Goal: Ask a question

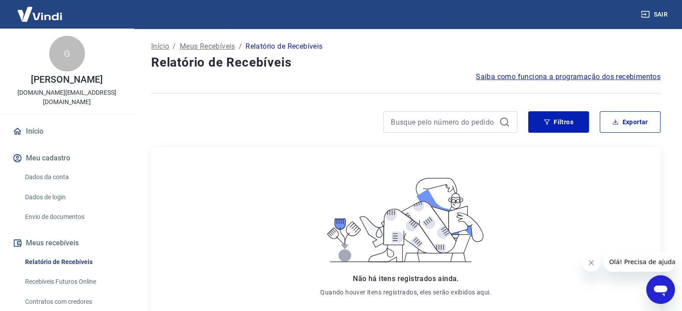
click at [660, 300] on div "Abrir janela de mensagens" at bounding box center [660, 289] width 27 height 27
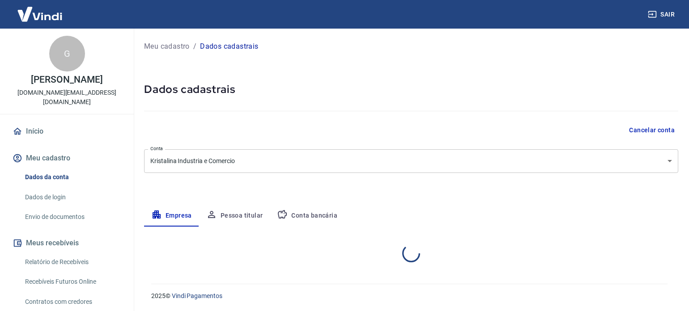
select select "RS"
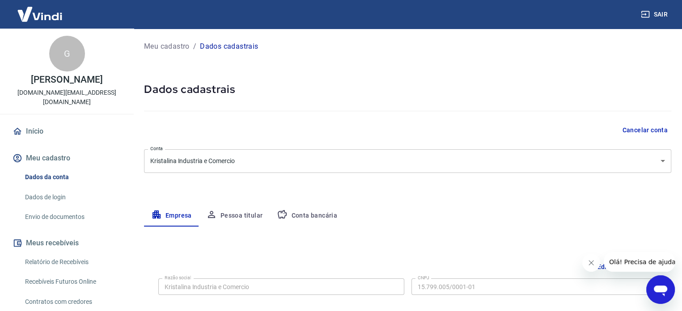
click at [681, 42] on div "Meu cadastro / Dados cadastrais Dados cadastrais Cancelar conta Conta Kristalin…" at bounding box center [407, 318] width 549 height 578
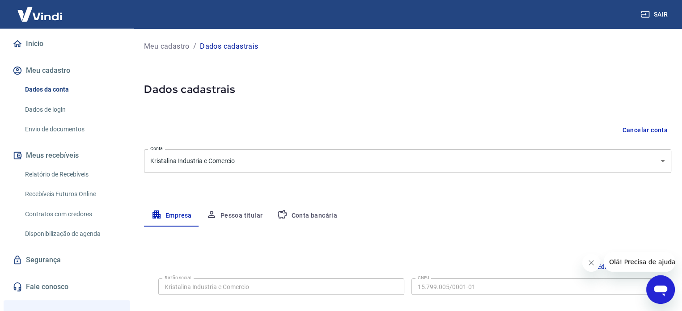
scroll to position [89, 0]
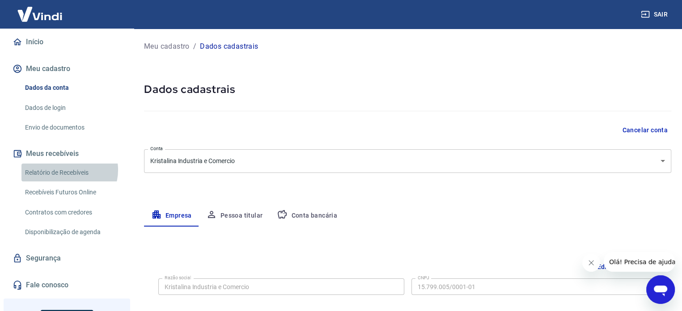
click at [69, 164] on link "Relatório de Recebíveis" at bounding box center [71, 173] width 101 height 18
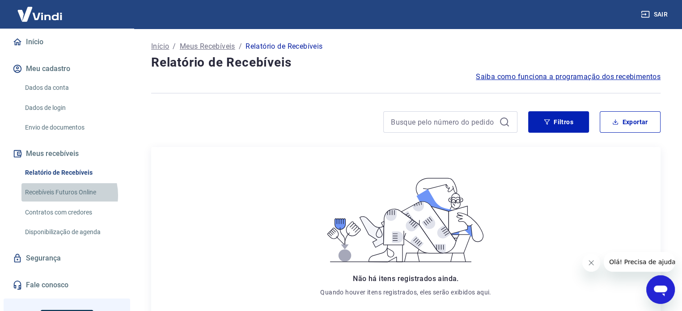
click at [58, 186] on link "Recebíveis Futuros Online" at bounding box center [71, 192] width 101 height 18
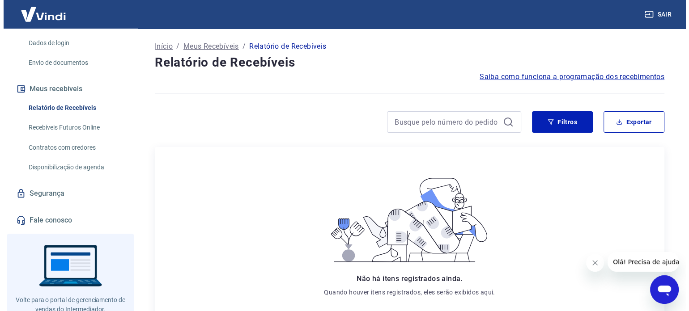
scroll to position [172, 0]
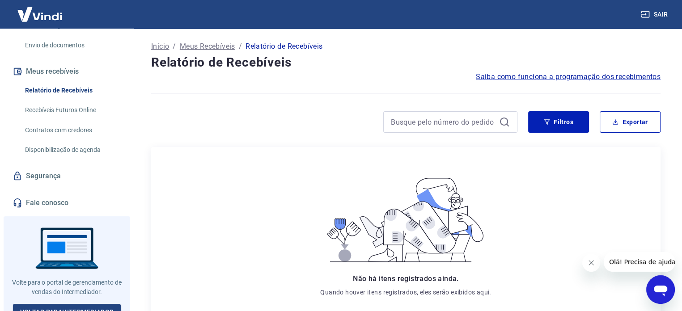
click at [43, 194] on link "Fale conosco" at bounding box center [67, 203] width 112 height 20
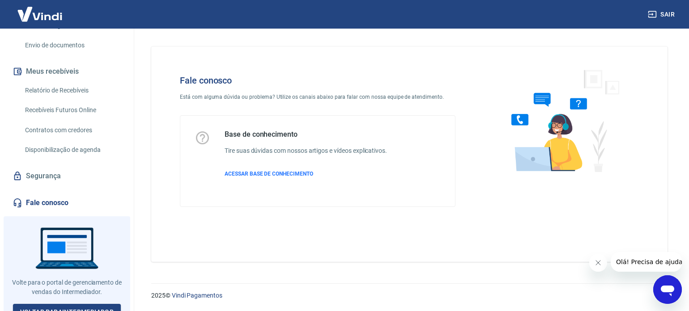
click at [669, 285] on icon "Abrir janela de mensagens" at bounding box center [667, 290] width 16 height 16
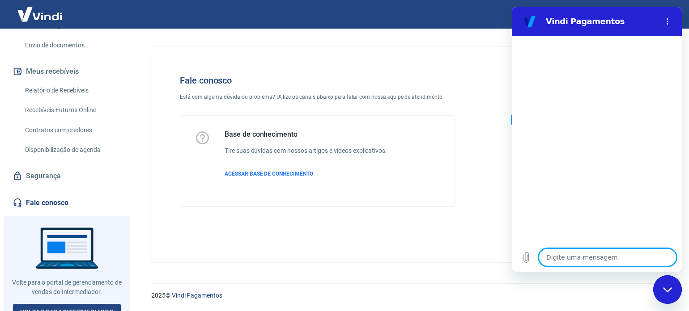
type textarea "o"
type textarea "x"
type textarea "ol"
type textarea "x"
type textarea "ola"
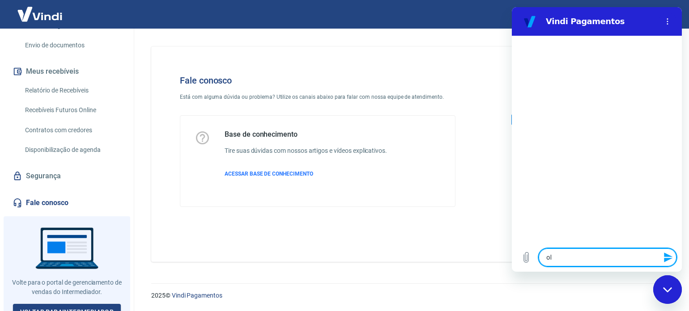
type textarea "x"
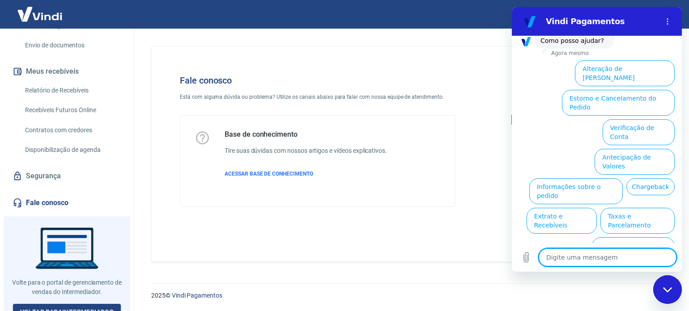
scroll to position [68, 0]
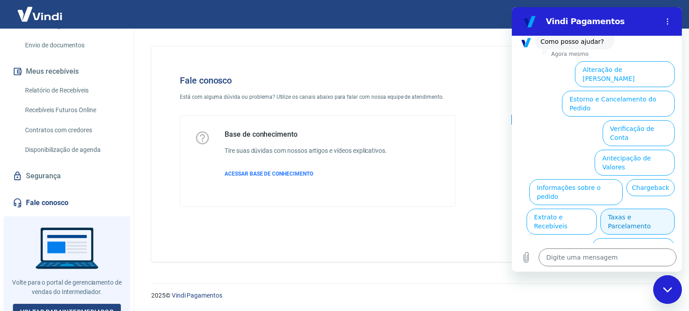
click at [641, 209] on button "Taxas e Parcelamento" at bounding box center [637, 222] width 74 height 26
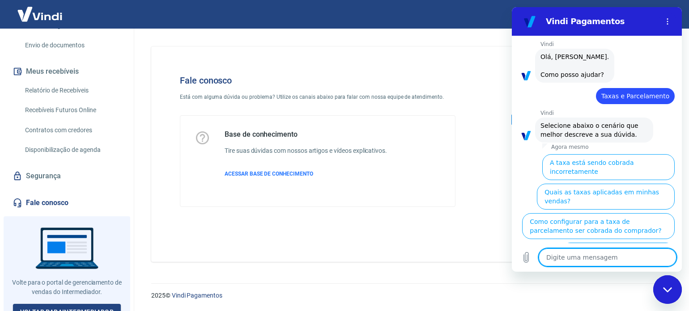
scroll to position [64, 0]
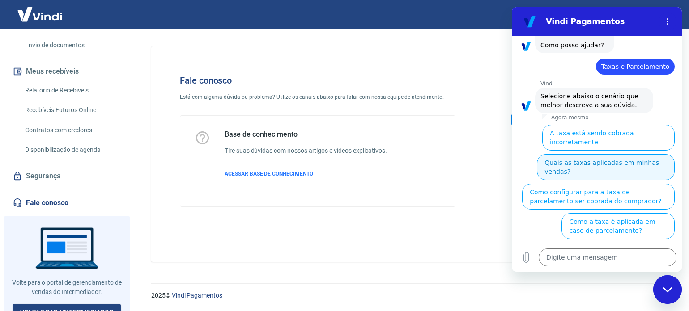
click at [643, 154] on button "Quais as taxas aplicadas em minhas vendas?" at bounding box center [606, 167] width 138 height 26
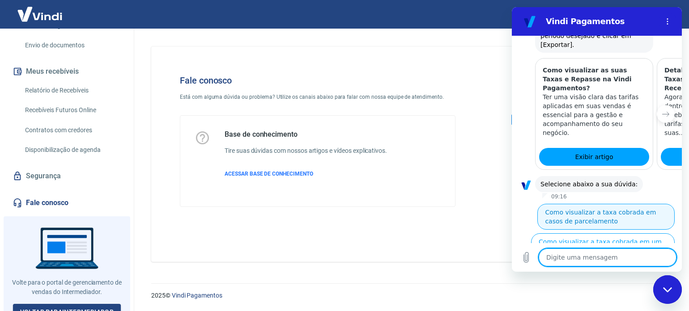
scroll to position [490, 0]
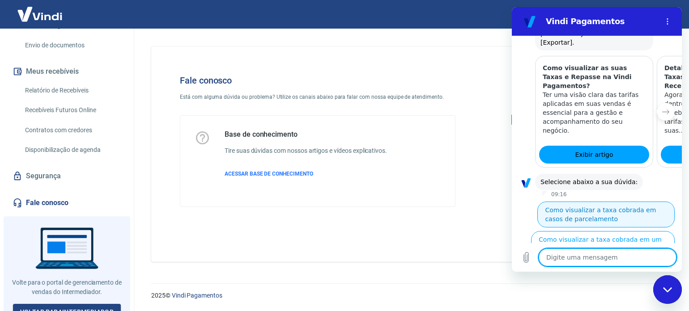
click at [623, 202] on button "Como visualizar a taxa cobrada em casos de parcelamento" at bounding box center [605, 215] width 137 height 26
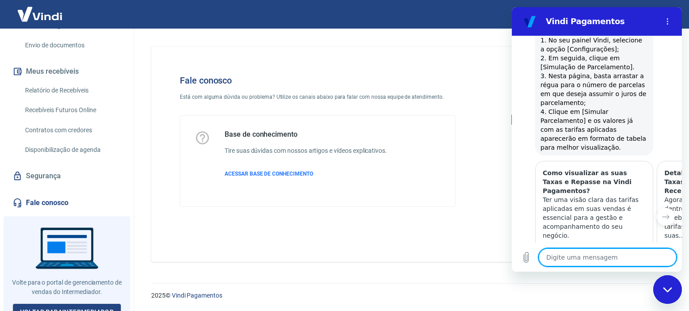
scroll to position [846, 0]
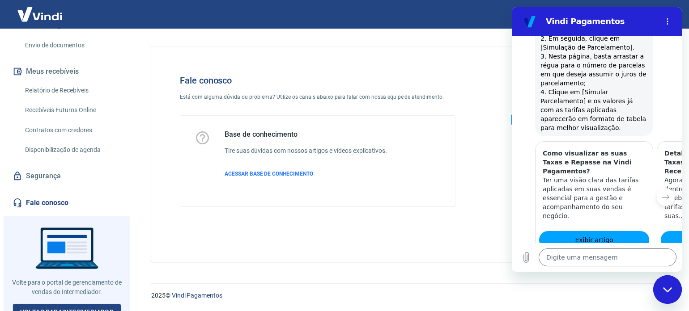
click at [629, 287] on button "Sim" at bounding box center [630, 295] width 26 height 17
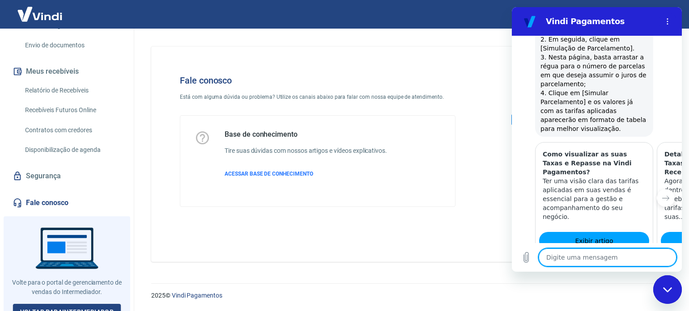
scroll to position [847, 0]
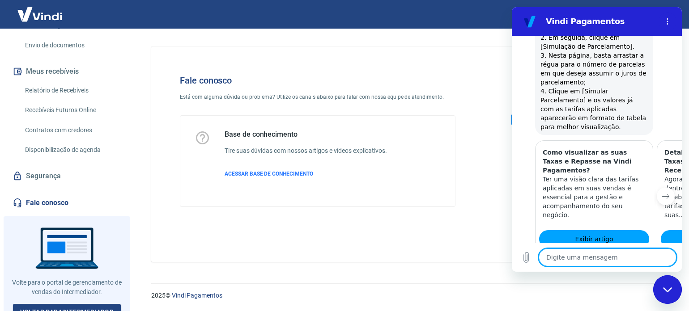
click at [662, 194] on icon "Próximo item" at bounding box center [665, 196] width 7 height 4
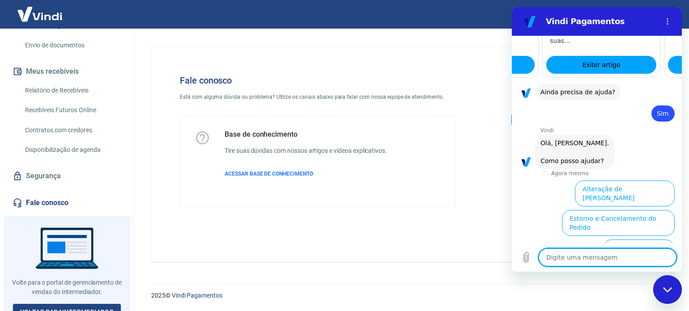
scroll to position [1078, 0]
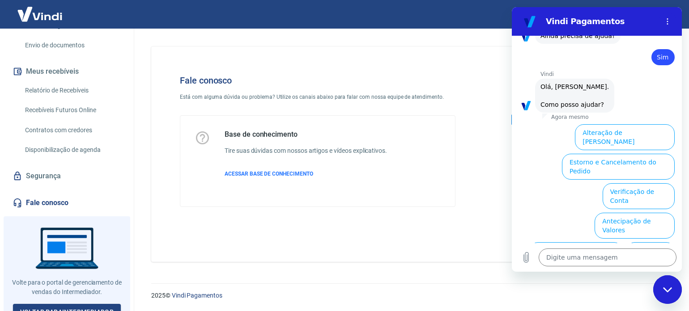
click at [632, 272] on button "Taxas e Parcelamento" at bounding box center [637, 285] width 74 height 26
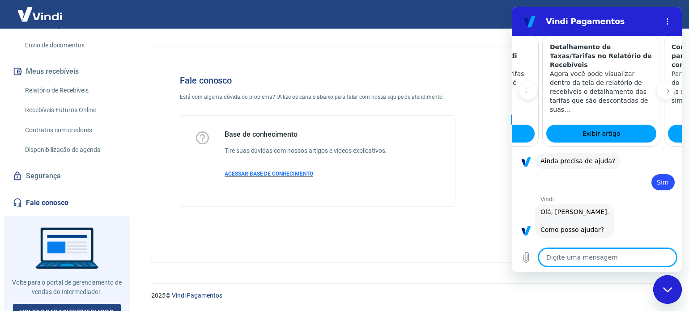
scroll to position [1074, 0]
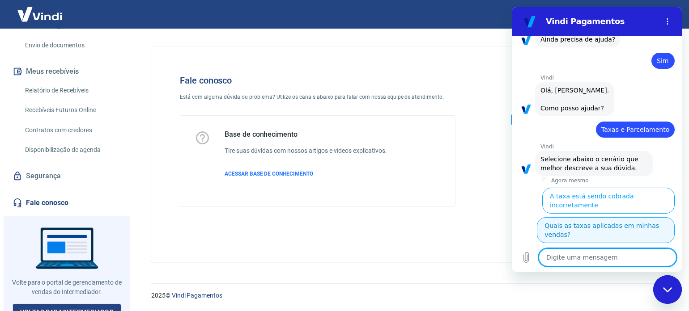
click at [599, 217] on button "Quais as taxas aplicadas em minhas vendas?" at bounding box center [606, 230] width 138 height 26
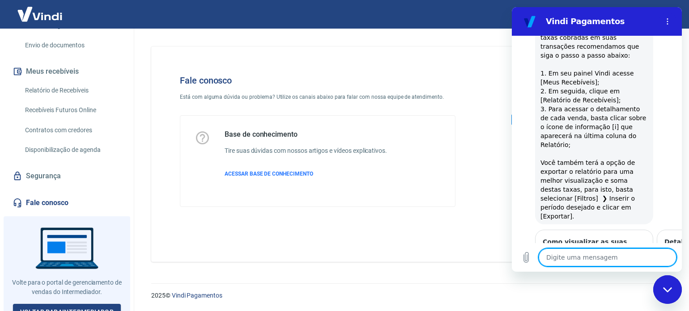
type textarea "x"
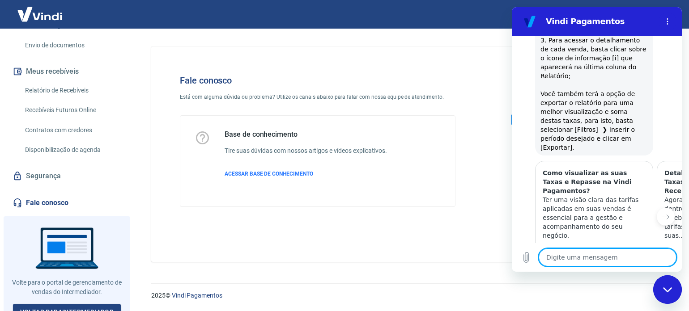
scroll to position [1465, 0]
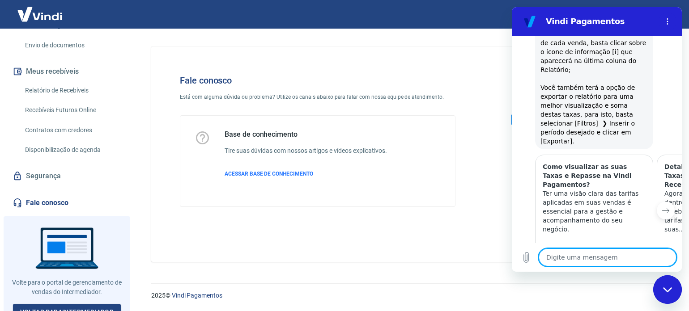
click at [664, 202] on button "Próximo item" at bounding box center [665, 211] width 18 height 18
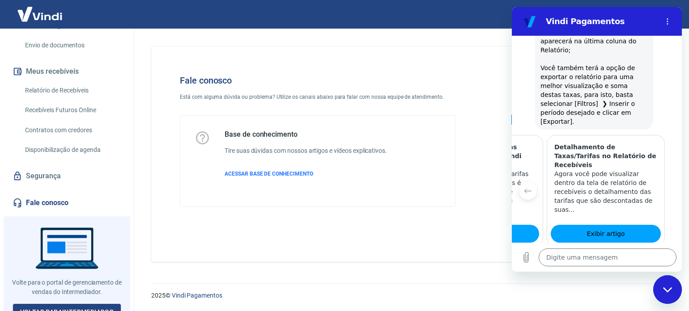
scroll to position [1501, 0]
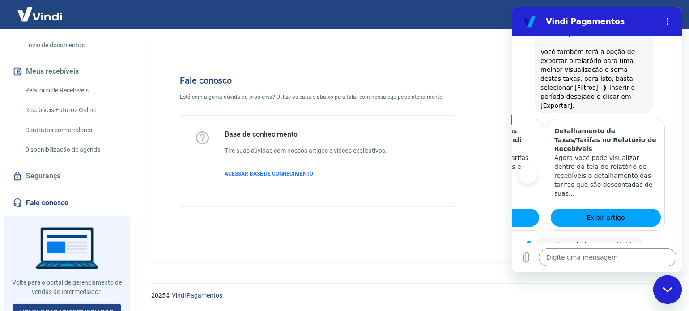
click at [616, 257] on textarea at bounding box center [607, 258] width 138 height 18
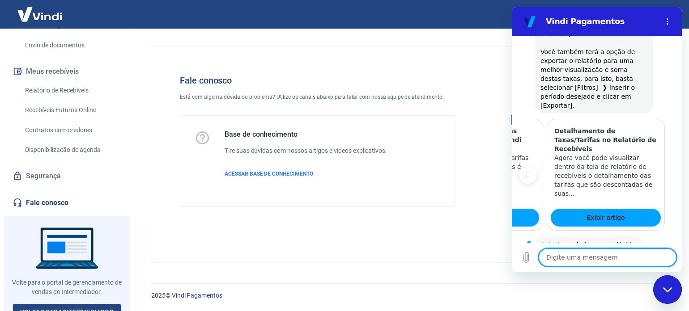
type textarea "a"
type textarea "x"
type textarea "at"
type textarea "x"
type textarea "ate"
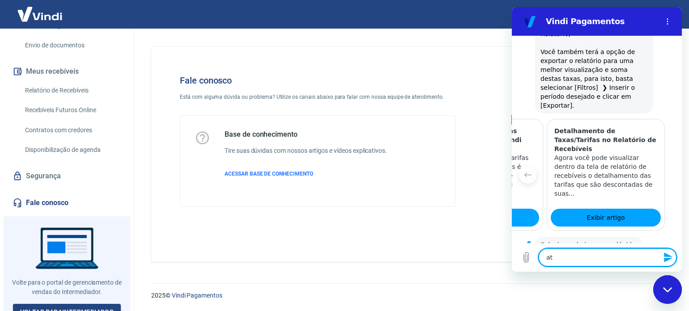
type textarea "x"
type textarea "aten"
type textarea "x"
type textarea "atend"
type textarea "x"
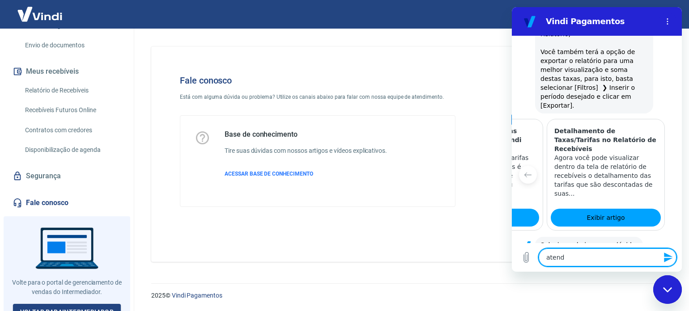
type textarea "atende"
type textarea "x"
type textarea "atenden"
type textarea "x"
type textarea "atendent"
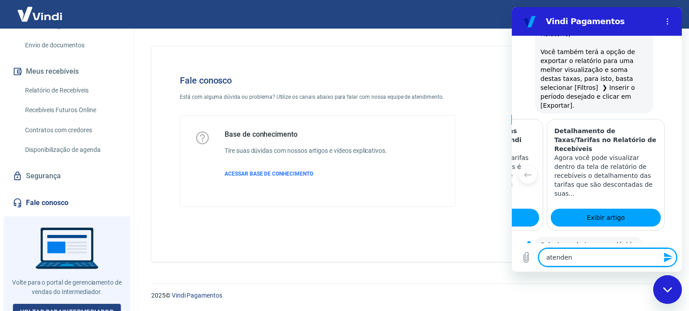
type textarea "x"
type textarea "atendente"
type textarea "x"
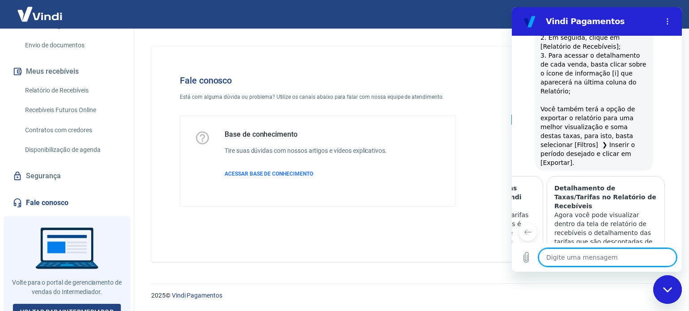
type textarea "x"
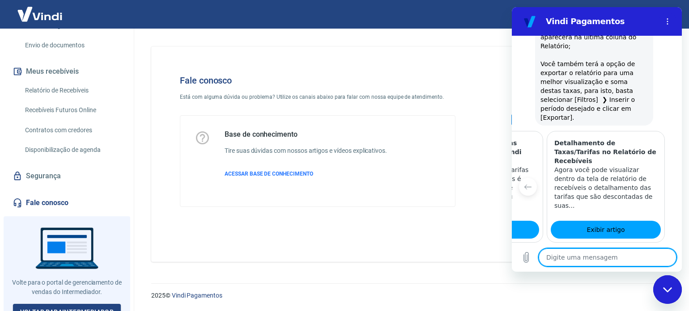
scroll to position [1490, 0]
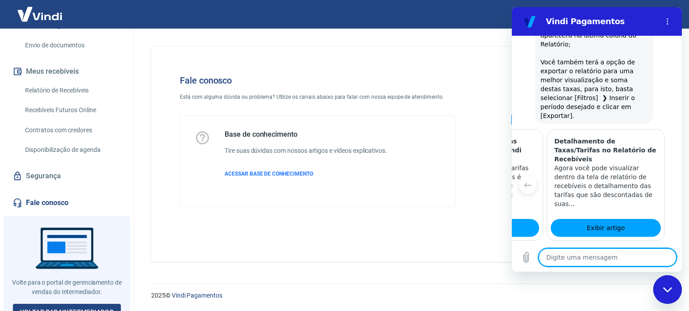
type textarea "f"
type textarea "x"
type textarea "fa"
type textarea "x"
type textarea "fal"
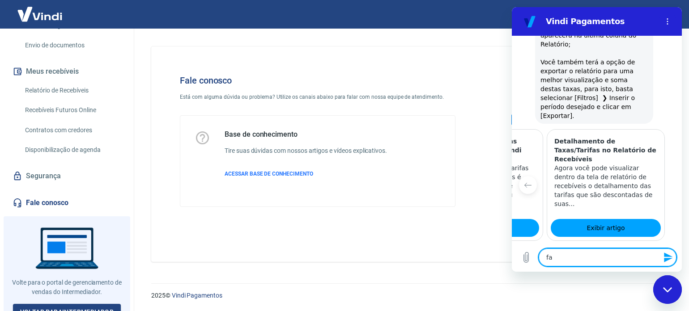
type textarea "x"
type textarea "fala"
type textarea "x"
type textarea "falar"
type textarea "x"
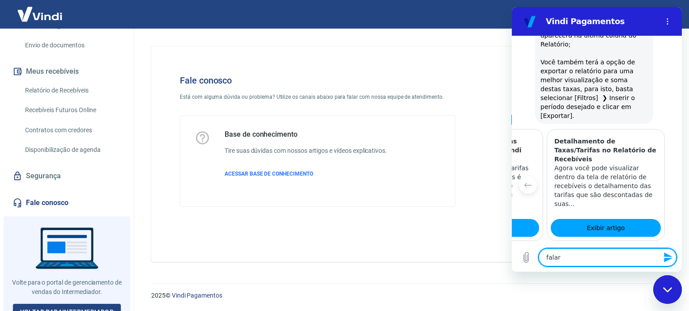
type textarea "falar"
type textarea "x"
type textarea "falar c"
type textarea "x"
type textarea "falar co"
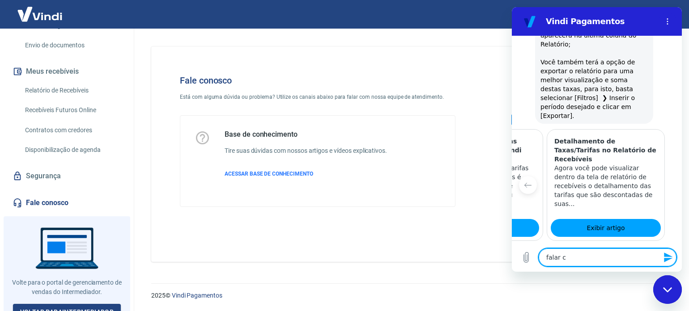
type textarea "x"
type textarea "falar com"
type textarea "x"
type textarea "falar com"
type textarea "x"
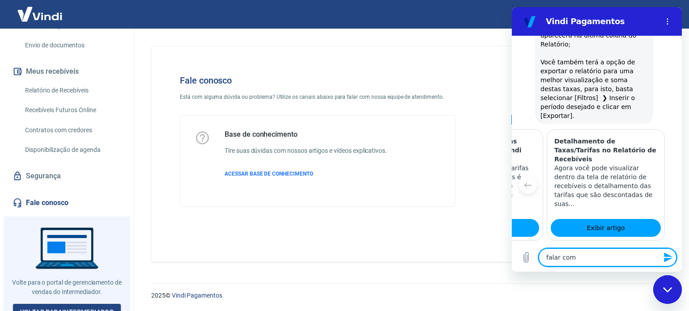
type textarea "falar com a"
type textarea "x"
type textarea "falar com at"
type textarea "x"
type textarea "falar com ate"
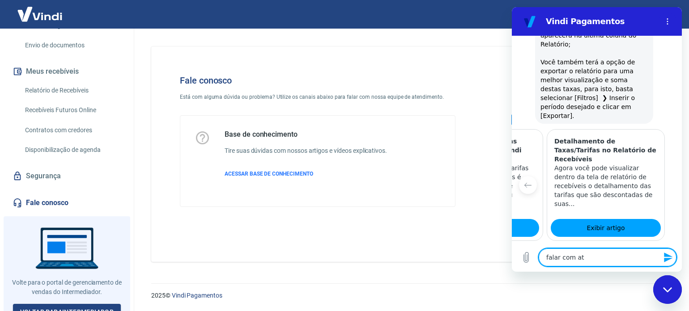
type textarea "x"
type textarea "falar com [GEOGRAPHIC_DATA]"
type textarea "x"
type textarea "falar com atend"
type textarea "x"
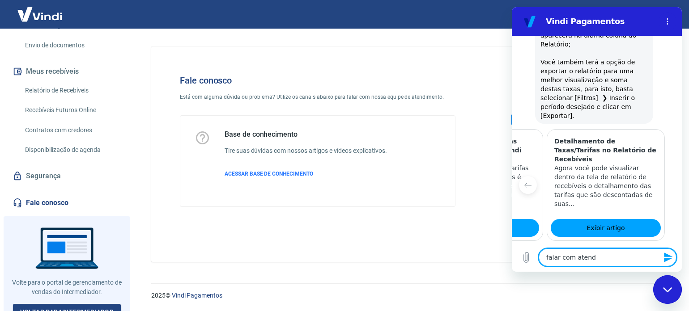
type textarea "falar com atende"
type textarea "x"
type textarea "falar com atenden"
type textarea "x"
type textarea "falar com atendent"
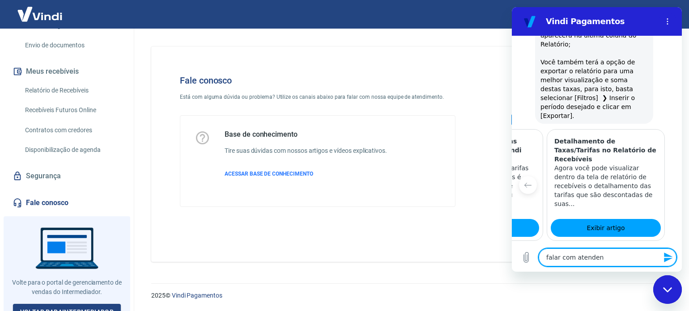
type textarea "x"
type textarea "falar com atendente"
type textarea "x"
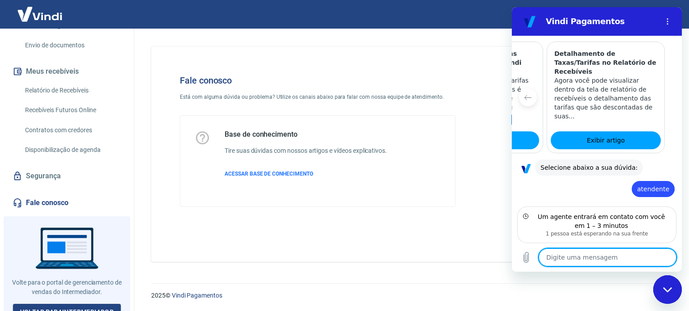
scroll to position [1583, 0]
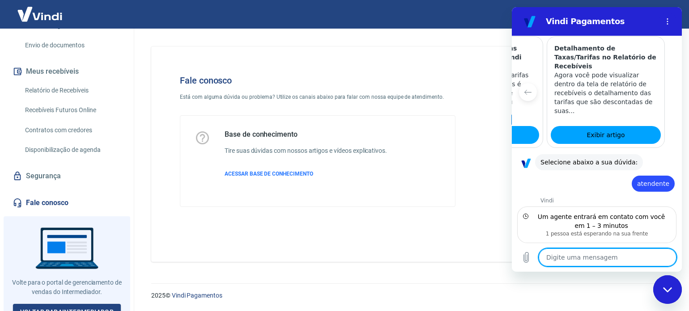
type textarea "x"
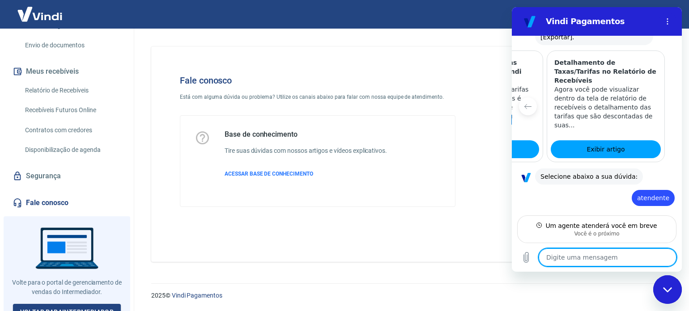
scroll to position [1574, 0]
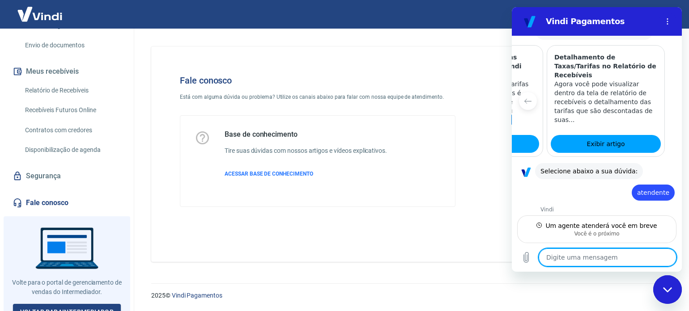
click at [605, 262] on textarea at bounding box center [607, 258] width 138 height 18
type textarea "o"
type textarea "x"
type textarea "ok"
type textarea "x"
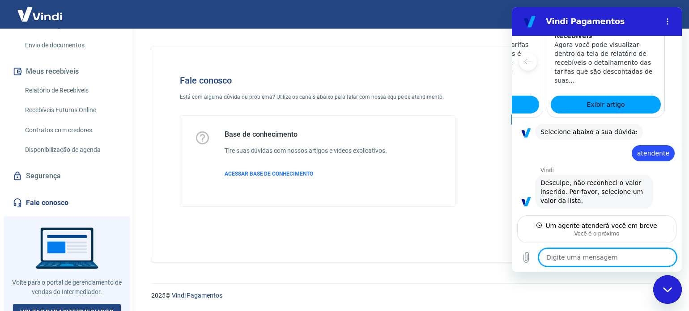
scroll to position [1596, 0]
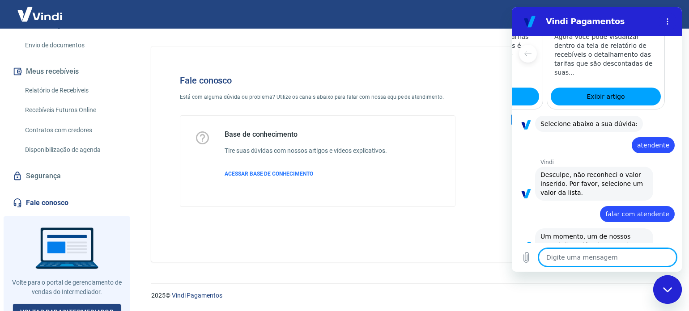
type textarea "x"
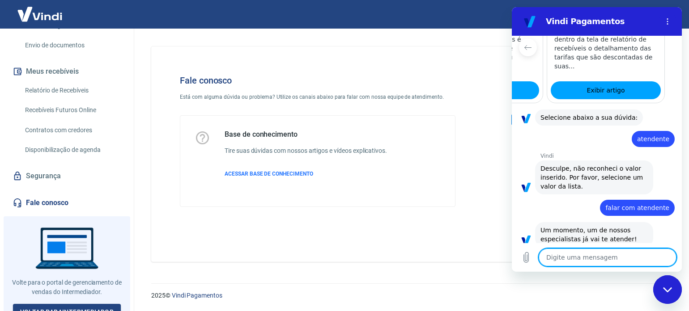
scroll to position [1630, 0]
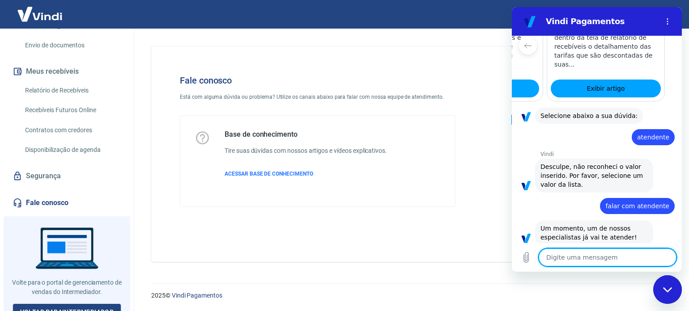
click at [616, 261] on textarea at bounding box center [607, 258] width 138 height 18
type textarea "a"
type textarea "x"
type textarea "an"
type textarea "x"
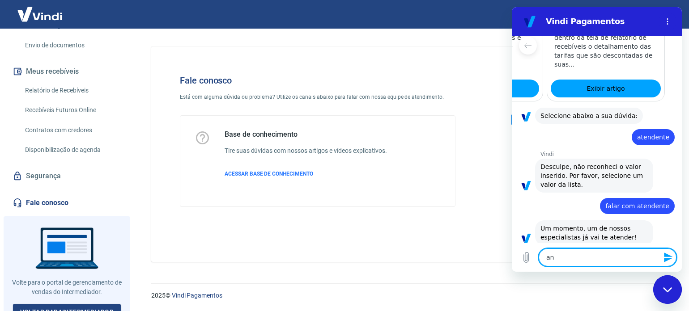
type textarea "and"
type textarea "x"
type textarea "andr"
type textarea "x"
type textarea "andre"
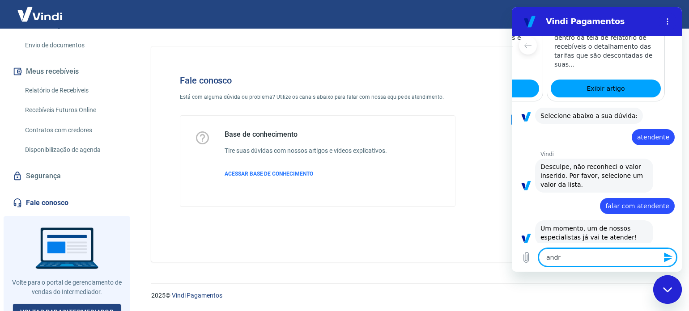
type textarea "x"
type textarea "andrez"
type textarea "x"
type textarea "andrezz"
type textarea "x"
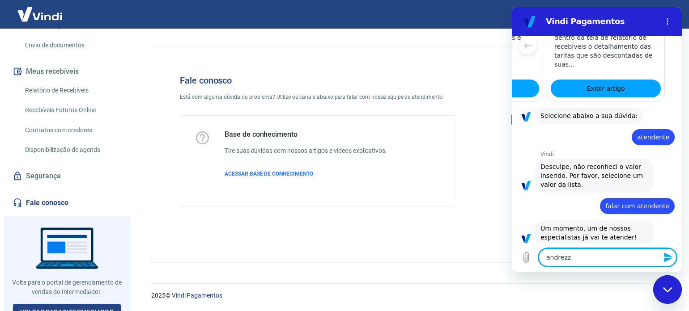
type textarea "andrezza"
type textarea "x"
type textarea "andrezza"
type textarea "x"
type textarea "[PERSON_NAME]"
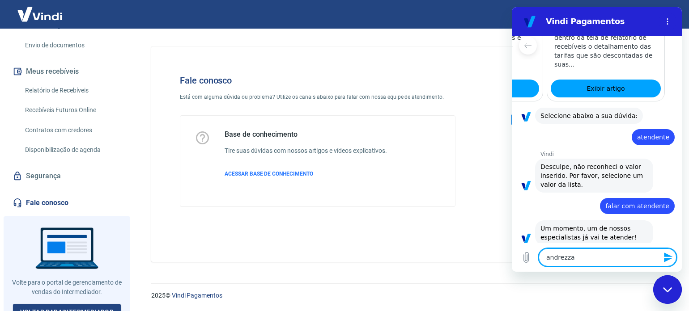
type textarea "x"
type textarea "andrezza me"
type textarea "x"
type textarea "andrezza me"
type textarea "x"
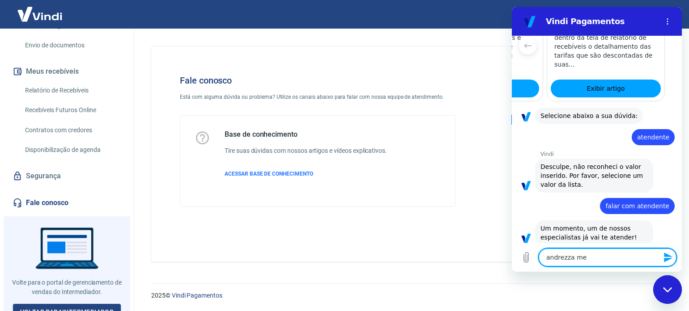
type textarea "andrezza me c"
type textarea "x"
type textarea "andrezza me ch"
type textarea "x"
type textarea "andrezza me cha"
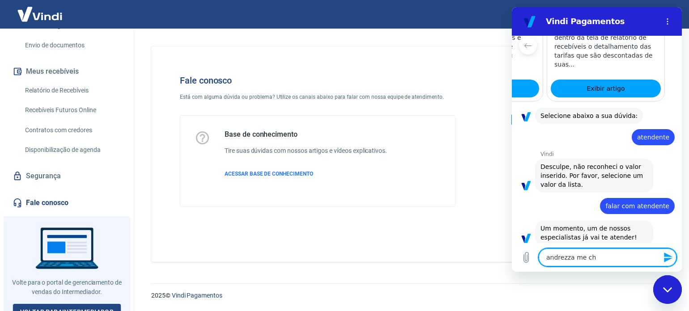
type textarea "x"
type textarea "andrezza me cham"
type textarea "x"
type textarea "andrezza me chamo"
type textarea "x"
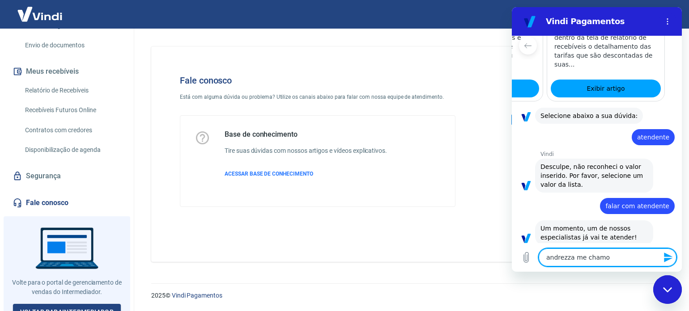
type textarea "andrezza me chamo"
type textarea "x"
type textarea "andrezza me chamo G"
type textarea "x"
type textarea "andrezza me chamo Gr"
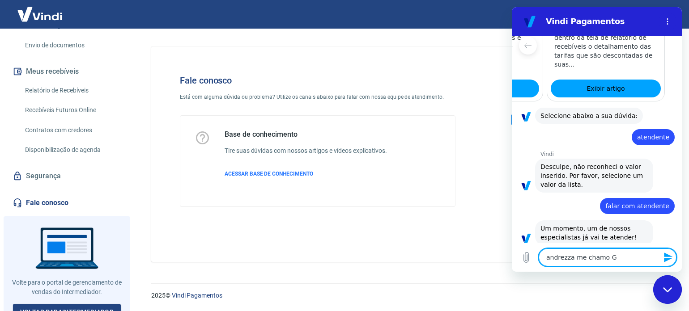
type textarea "x"
type textarea "andrezza me chamo Gra"
type textarea "x"
type textarea "andrezza me chamo Graz"
type textarea "x"
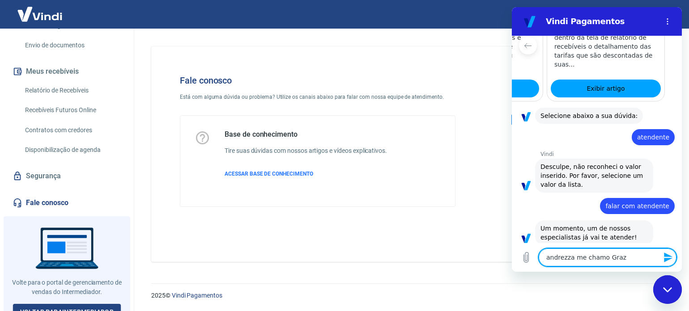
type textarea "andrezza me chamo Grazi"
type textarea "x"
type textarea "andrezza me chamo Grazie"
type textarea "x"
type textarea "andrezza me chamo Graziea"
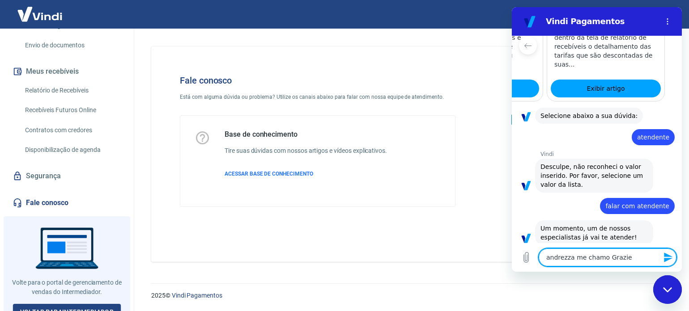
type textarea "x"
type textarea "andrezza me chamo Grazie"
type textarea "x"
type textarea "andrezza me chamo Graziel"
type textarea "x"
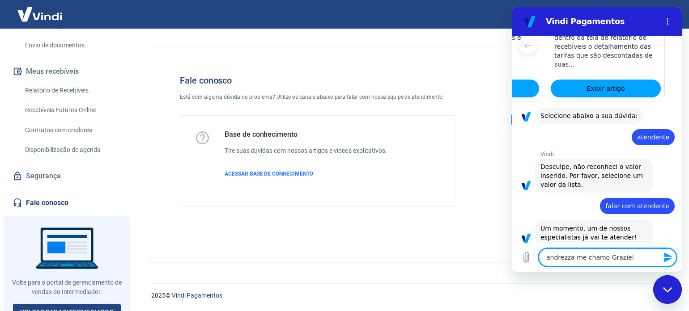
type textarea "andrezza me [PERSON_NAME]"
type textarea "x"
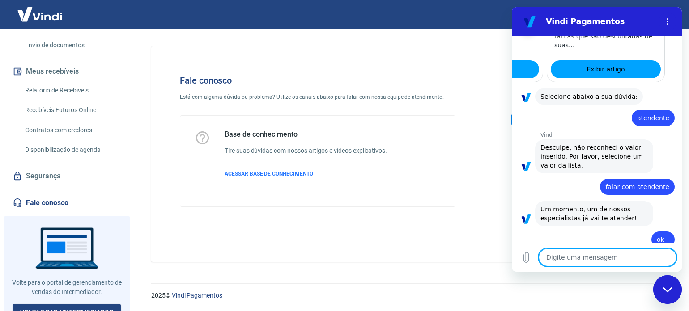
type textarea "x"
type textarea "s"
type textarea "x"
type textarea "so"
type textarea "x"
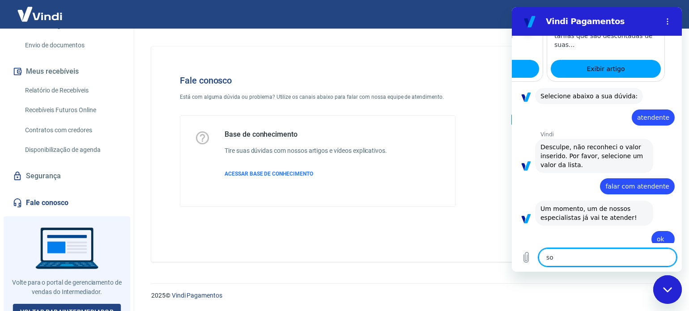
scroll to position [1651, 0]
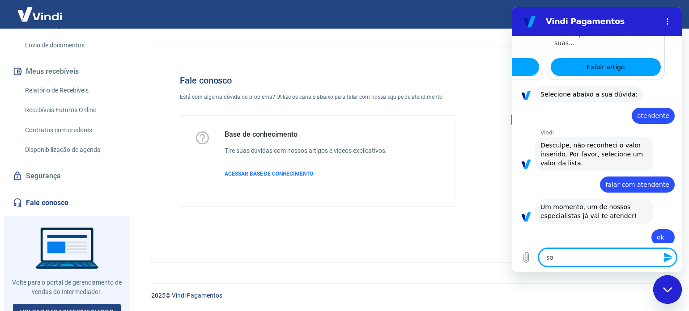
type textarea "sou"
type textarea "x"
type textarea "sou"
type textarea "x"
type textarea "sou n"
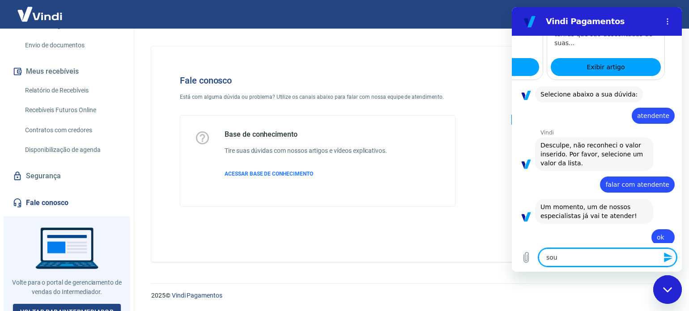
type textarea "x"
type textarea "sou no"
type textarea "x"
type textarea "sou nov"
type textarea "x"
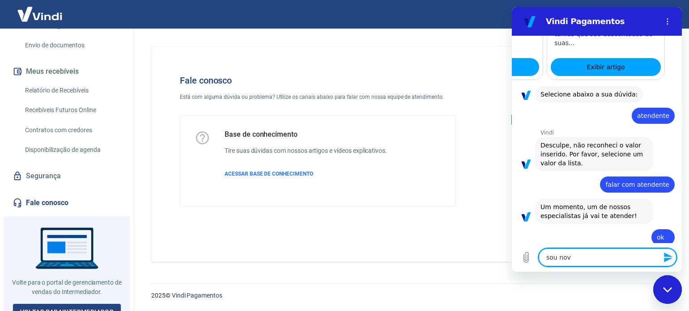
type textarea "sou nova"
type textarea "x"
type textarea "sou nova"
type textarea "x"
type textarea "sou nova n"
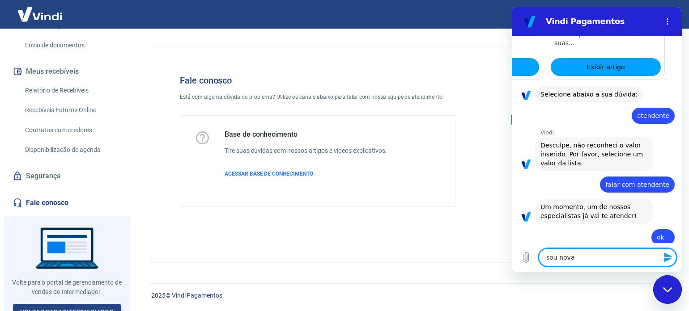
type textarea "x"
type textarea "sou nova na"
type textarea "x"
type textarea "sou nova na"
type textarea "x"
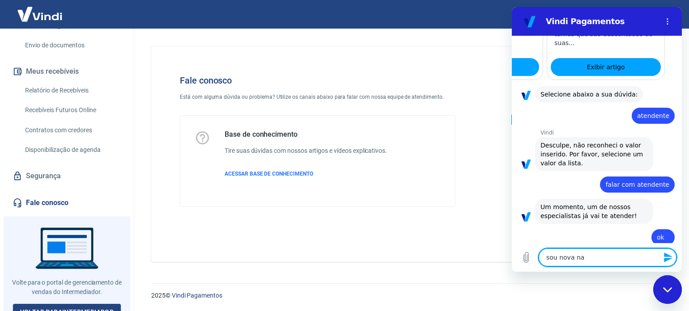
type textarea "sou nova na v"
type textarea "x"
type textarea "sou nova na vi"
type textarea "x"
type textarea "sou nova na vin"
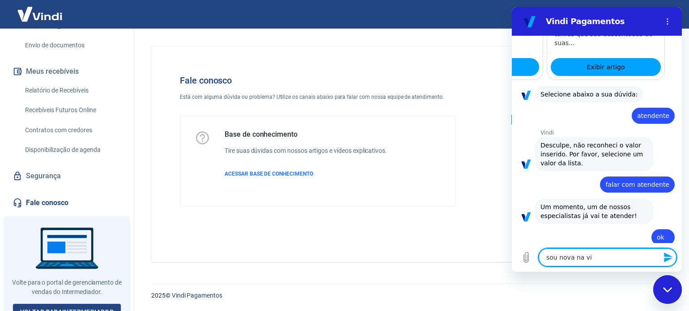
type textarea "x"
type textarea "sou nova na vind"
type textarea "x"
type textarea "sou nova na vindi"
type textarea "x"
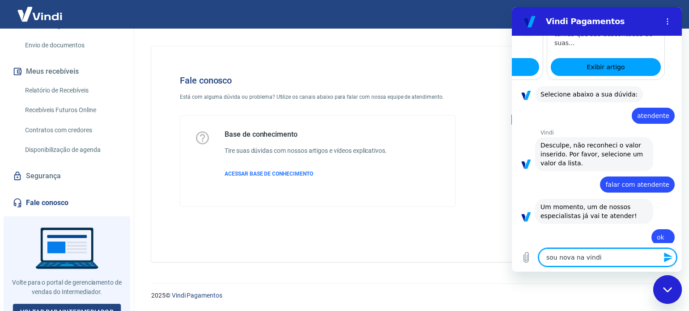
type textarea "sou nova na vindi"
type textarea "x"
type textarea "sou nova na vindi e"
type textarea "x"
type textarea "sou nova na vindi e"
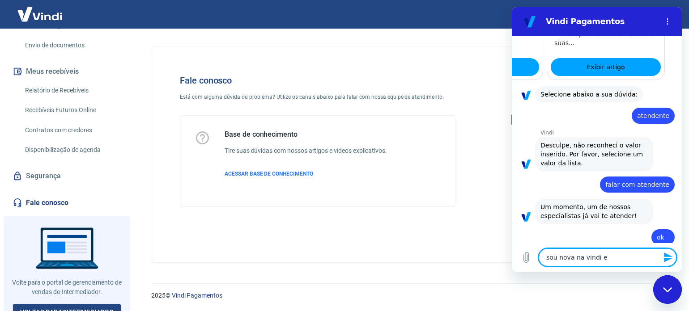
type textarea "x"
type textarea "sou nova na vindi e e"
type textarea "x"
type textarea "sou nova na vindi e es"
type textarea "x"
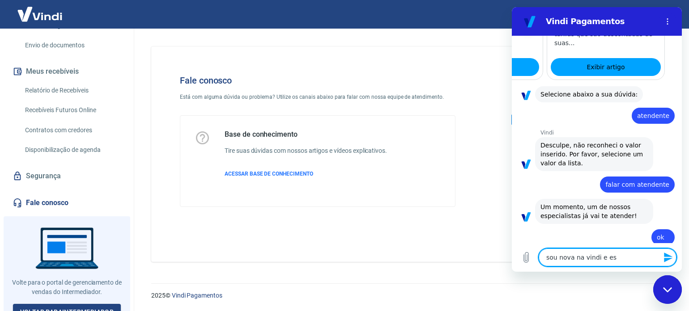
type textarea "sou nova na vindi e est"
type textarea "x"
type textarea "sou nova na vindi e esto"
type textarea "x"
type textarea "sou nova na vindi e estou"
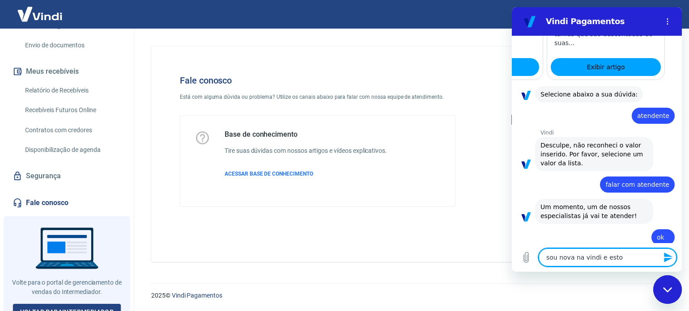
type textarea "x"
type textarea "sou nova na vindi e estou"
type textarea "x"
type textarea "sou nova na vindi e estou c"
type textarea "x"
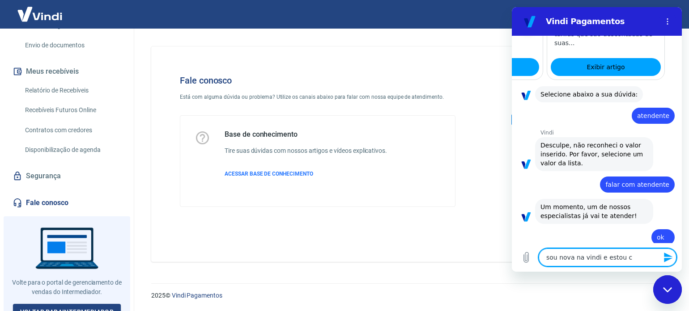
type textarea "sou nova na vindi e estou co"
type textarea "x"
type textarea "sou nova na vindi e estou com"
type textarea "x"
type textarea "sou nova na vindi e estou com"
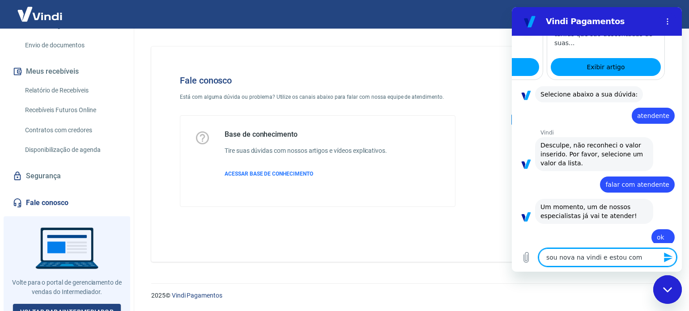
type textarea "x"
type textarea "sou nova na vindi e estou com a"
type textarea "x"
type textarea "sou nova na vindi e estou com al"
type textarea "x"
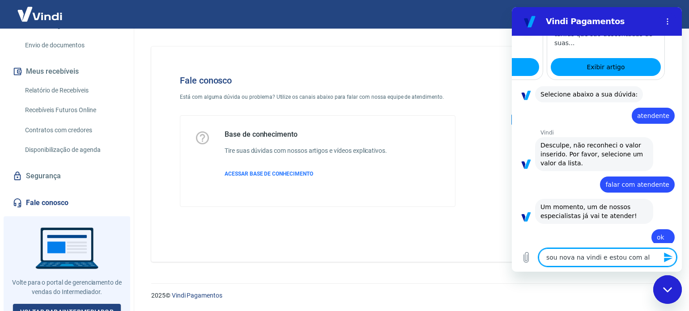
type textarea "sou nova na vindi e estou com alg"
type textarea "x"
type textarea "sou nova na vindi e estou com algu"
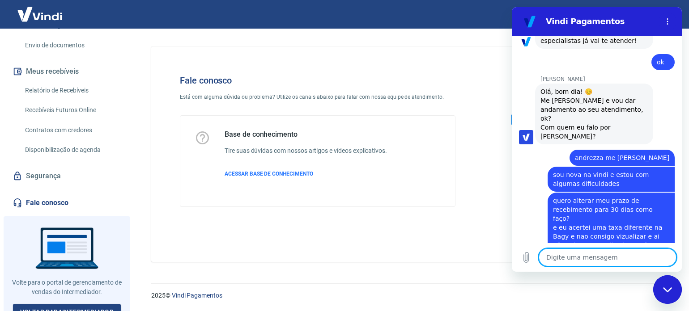
scroll to position [1828, 0]
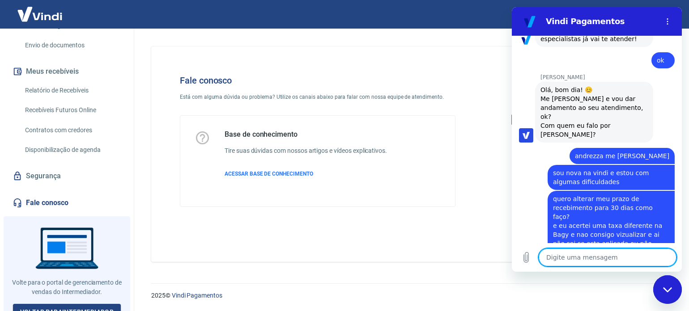
click at [616, 261] on textarea at bounding box center [607, 258] width 138 height 18
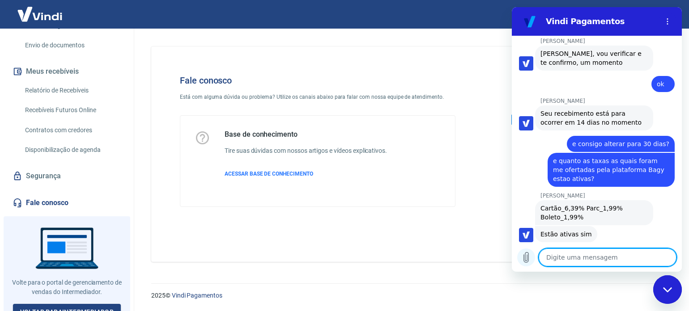
scroll to position [2050, 0]
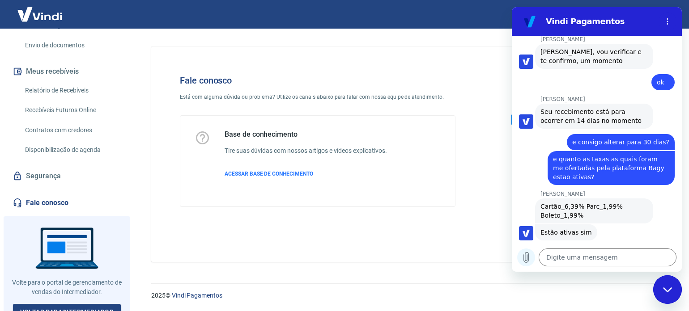
click at [528, 259] on icon "Carregar arquivo" at bounding box center [525, 257] width 11 height 11
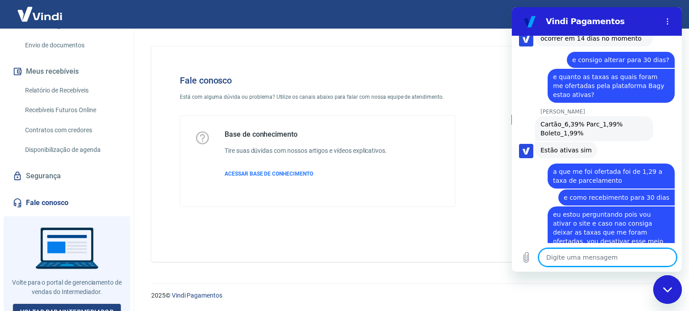
scroll to position [2132, 0]
click at [618, 257] on textarea at bounding box center [607, 258] width 138 height 18
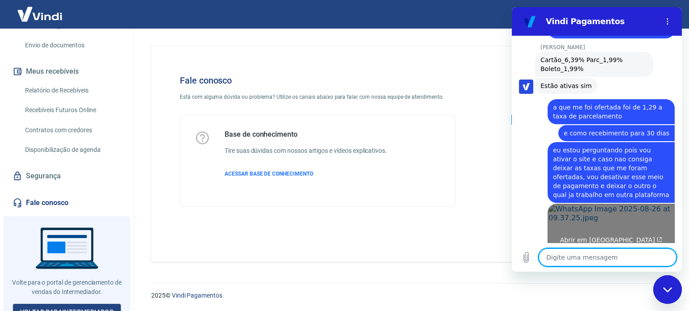
scroll to position [2198, 0]
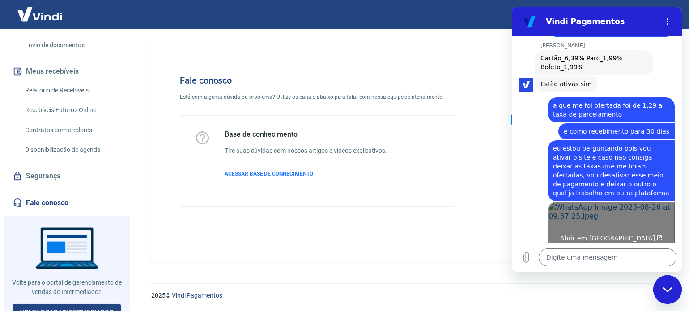
click at [583, 202] on link "Abrir em [GEOGRAPHIC_DATA]" at bounding box center [610, 234] width 127 height 65
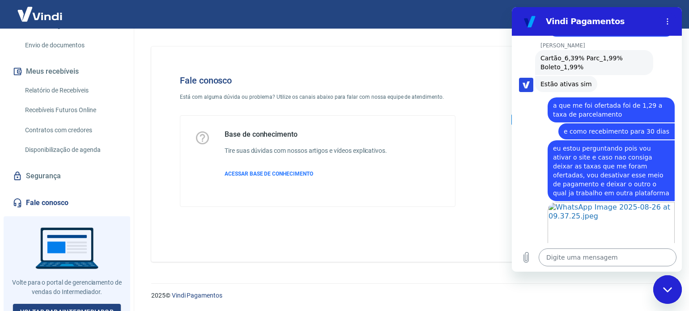
click at [588, 253] on textarea at bounding box center [607, 258] width 138 height 18
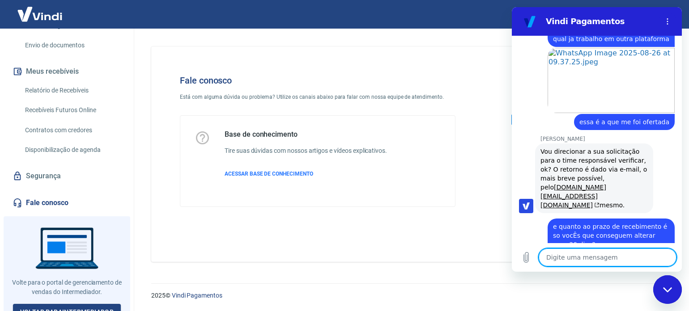
scroll to position [2354, 0]
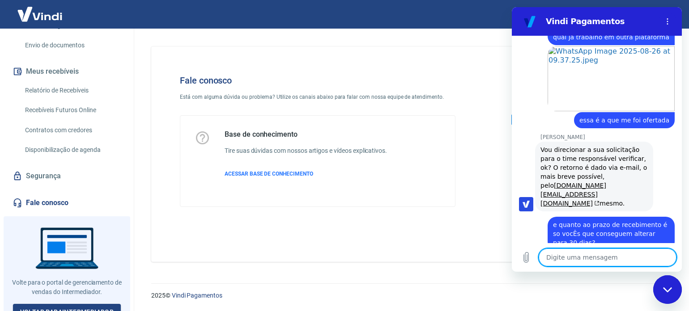
click at [609, 254] on textarea at bounding box center [607, 258] width 138 height 18
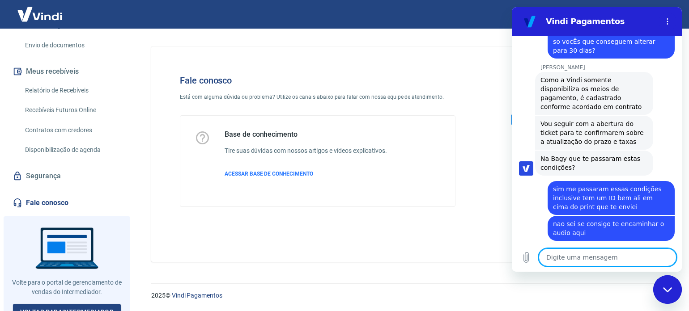
scroll to position [2561, 0]
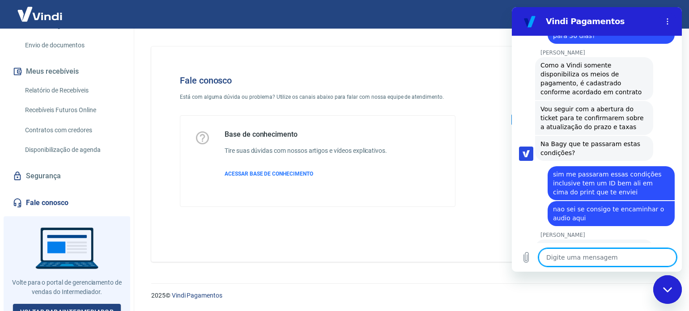
click at [612, 257] on textarea at bounding box center [607, 258] width 138 height 18
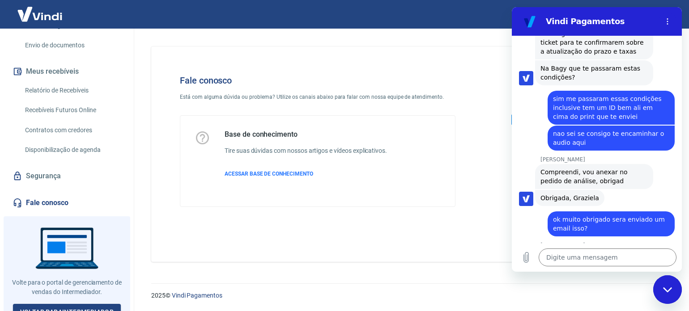
scroll to position [2638, 0]
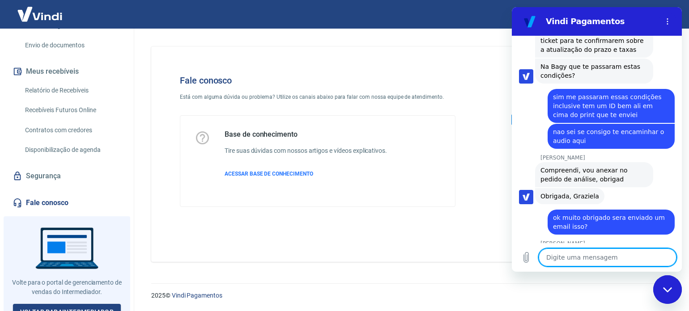
click at [607, 262] on textarea at bounding box center [607, 258] width 138 height 18
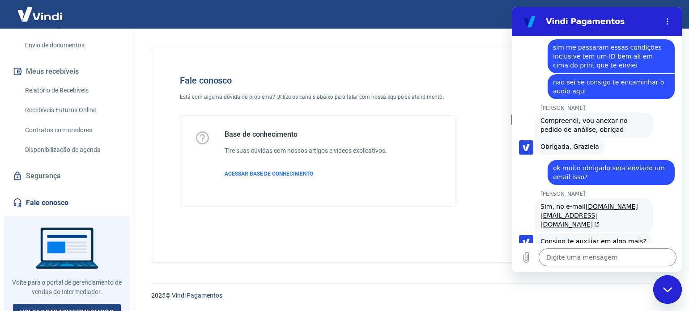
scroll to position [2690, 0]
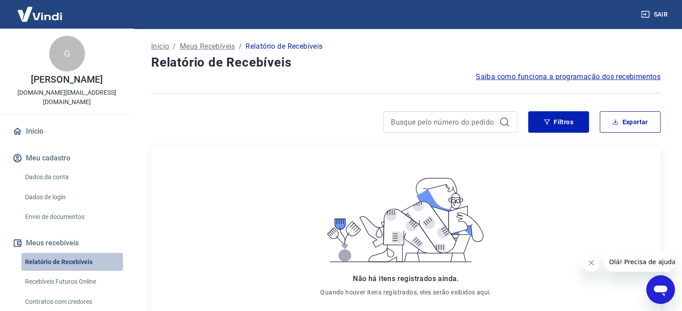
click at [80, 253] on link "Relatório de Recebíveis" at bounding box center [71, 262] width 101 height 18
click at [640, 123] on button "Exportar" at bounding box center [630, 121] width 61 height 21
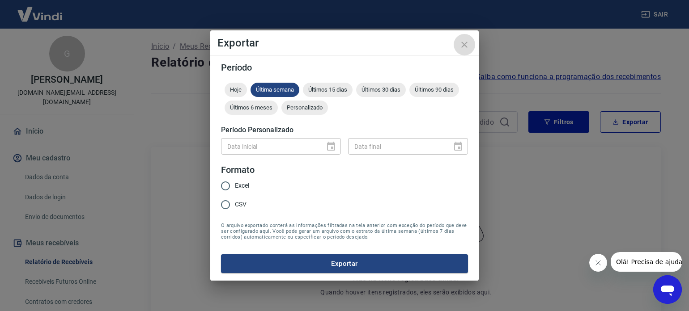
click at [461, 43] on icon "close" at bounding box center [464, 44] width 11 height 11
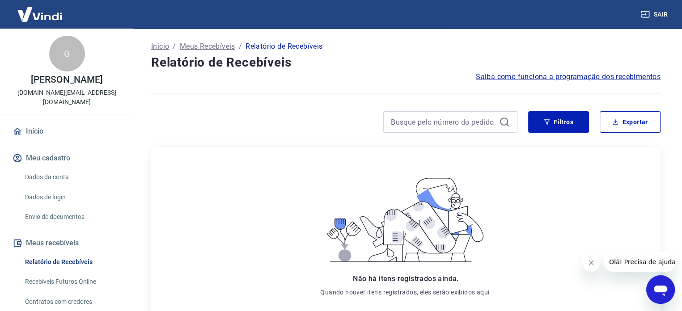
click at [580, 76] on span "Saiba como funciona a programação dos recebimentos" at bounding box center [568, 77] width 185 height 11
